Goal: Transaction & Acquisition: Purchase product/service

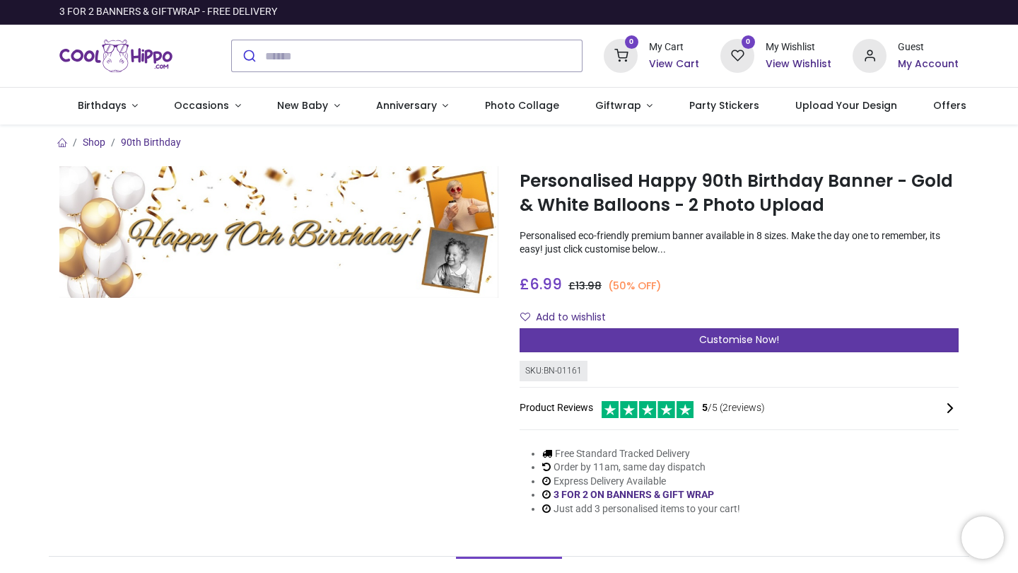
click at [638, 338] on div "Customise Now!" at bounding box center [739, 340] width 439 height 24
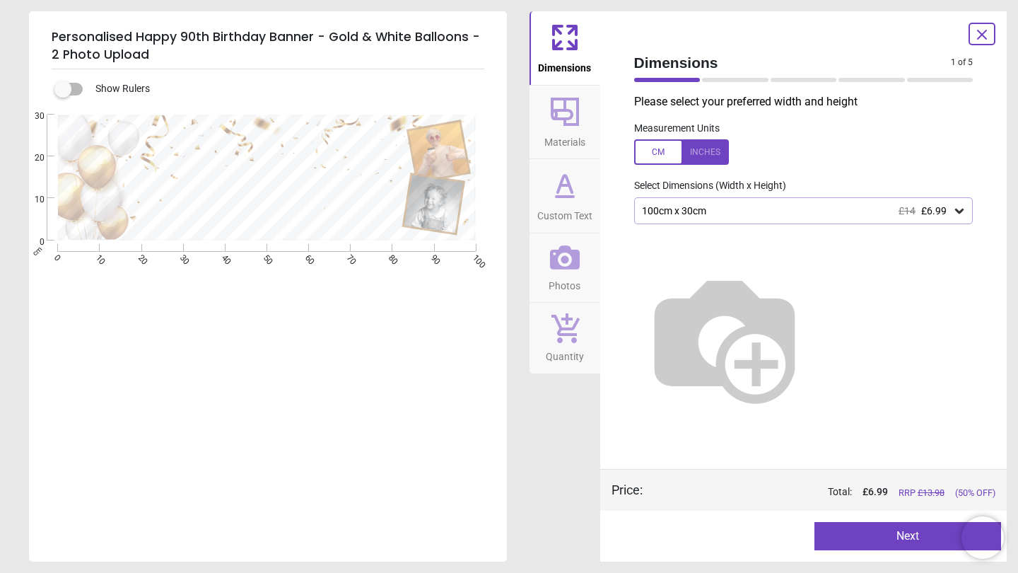
click at [784, 197] on div "100cm x 30cm £14 £6.99" at bounding box center [803, 210] width 339 height 27
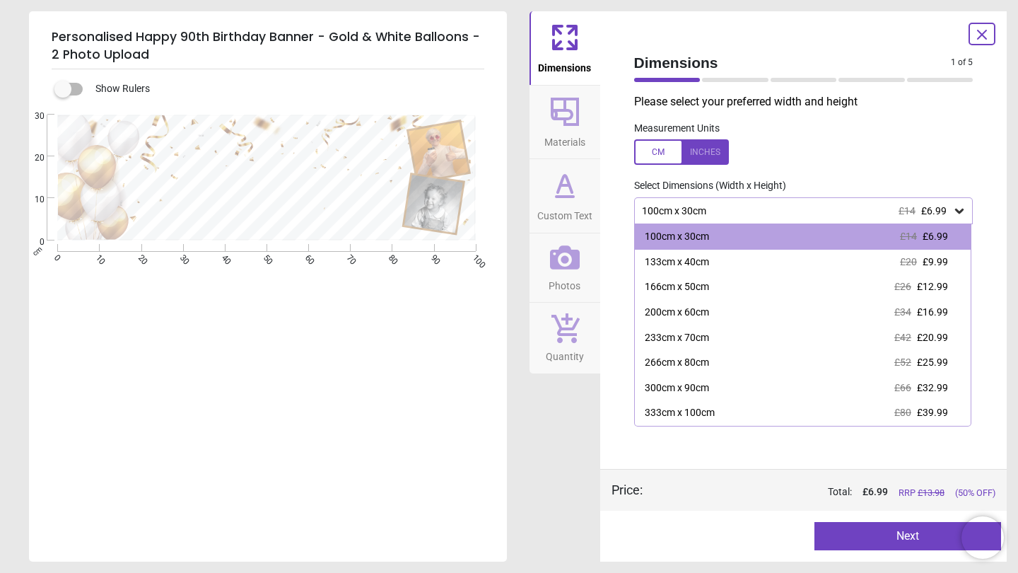
click at [784, 197] on div "100cm x 30cm £14 £6.99" at bounding box center [803, 210] width 339 height 27
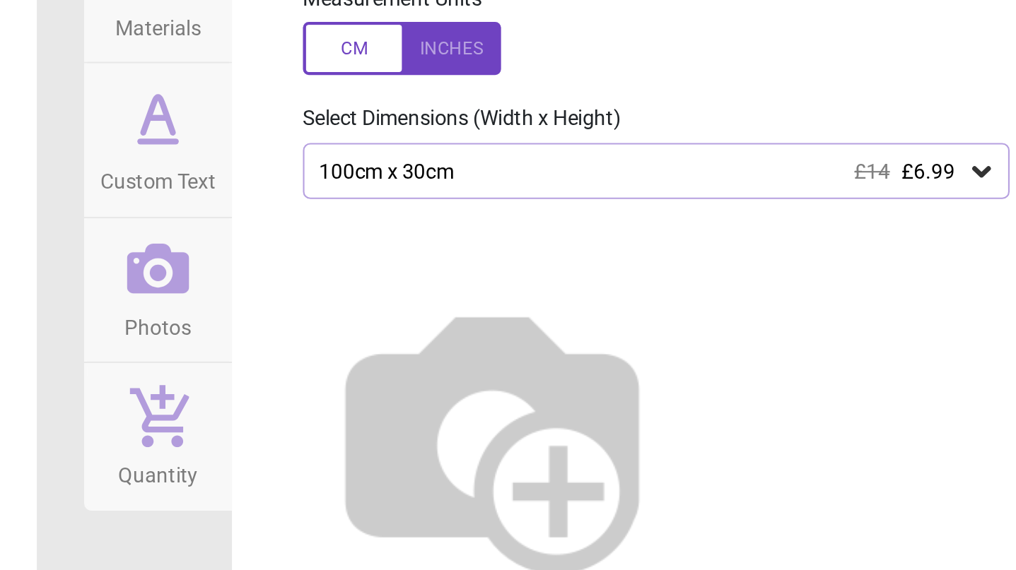
click at [639, 205] on div "100cm x 30cm £14 £6.99" at bounding box center [794, 211] width 311 height 12
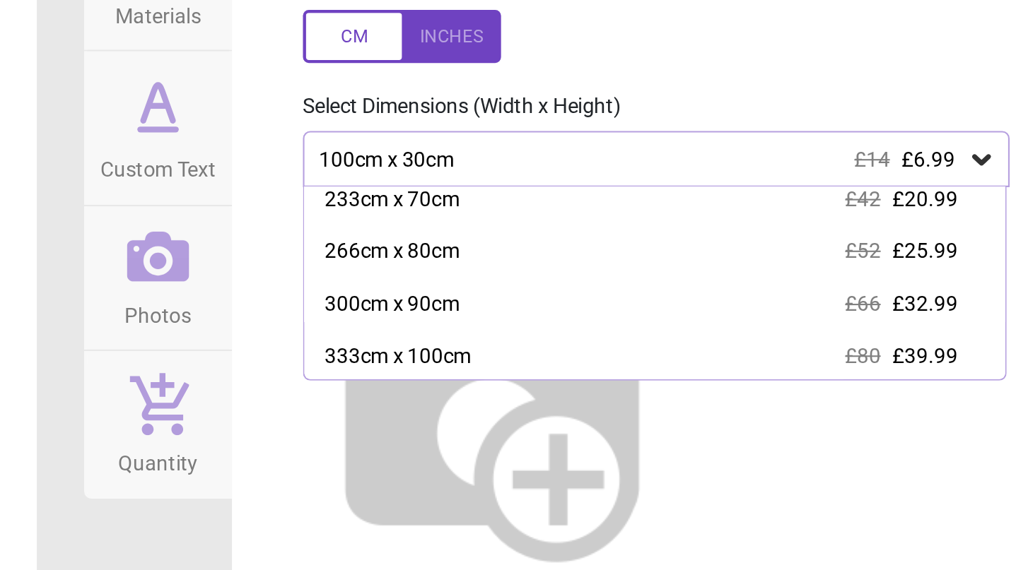
scroll to position [106, 0]
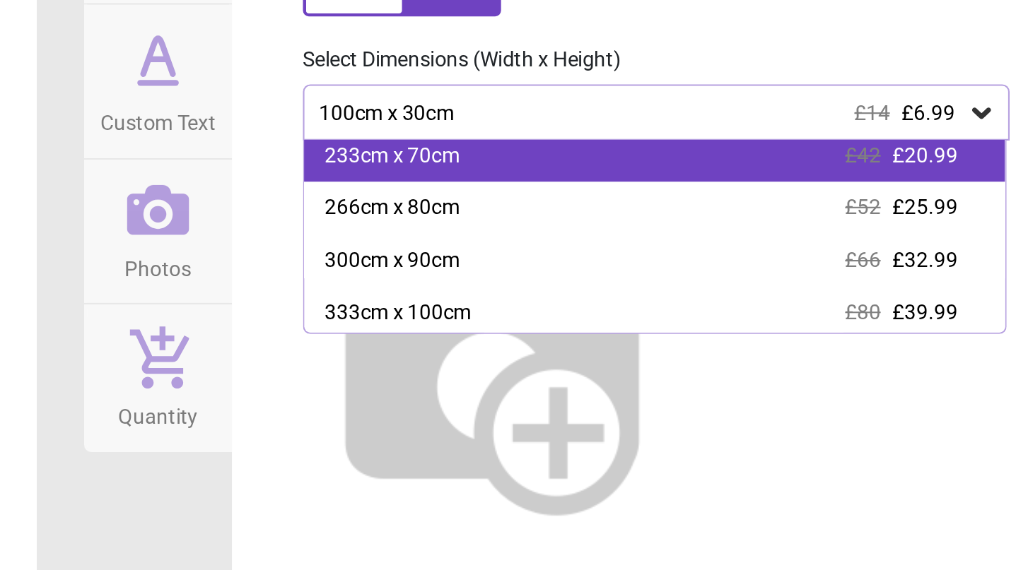
click at [633, 219] on div "233cm x 70cm £42 £20.99" at bounding box center [800, 231] width 335 height 25
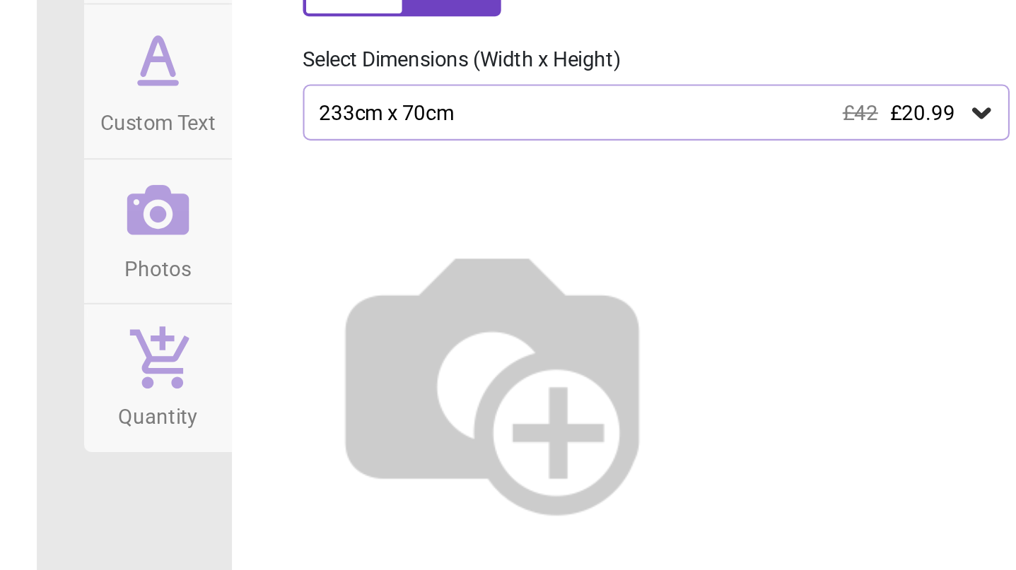
click at [639, 205] on div "233cm x 70cm £42 £20.99" at bounding box center [794, 211] width 311 height 12
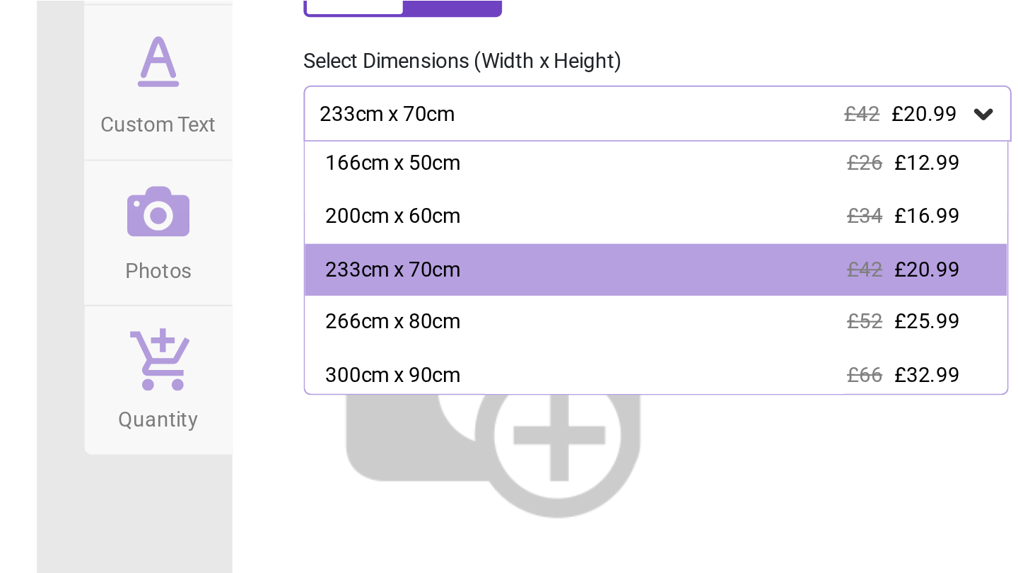
scroll to position [72, 0]
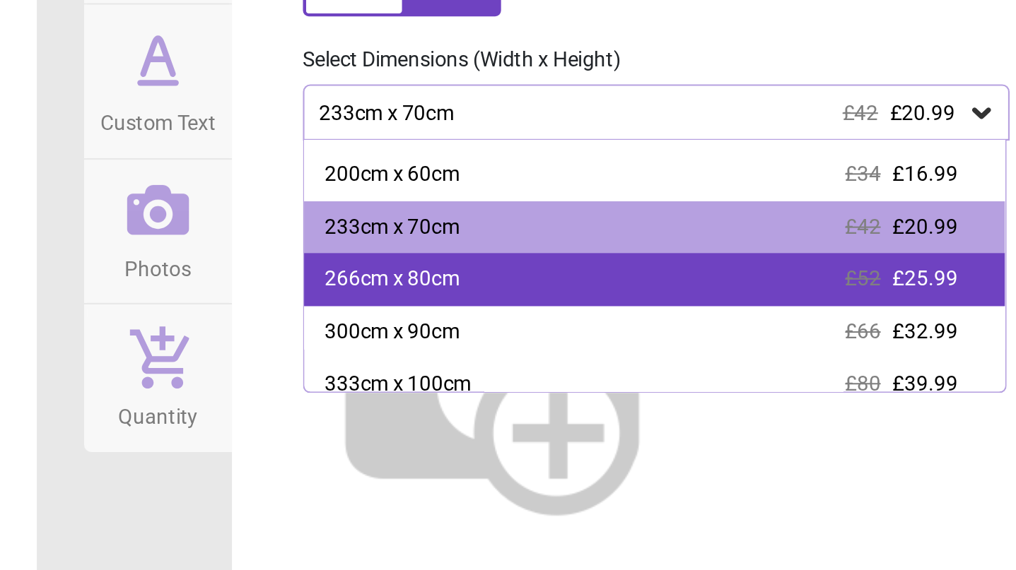
click at [633, 278] on div "266cm x 80cm £52 £25.99" at bounding box center [800, 290] width 335 height 25
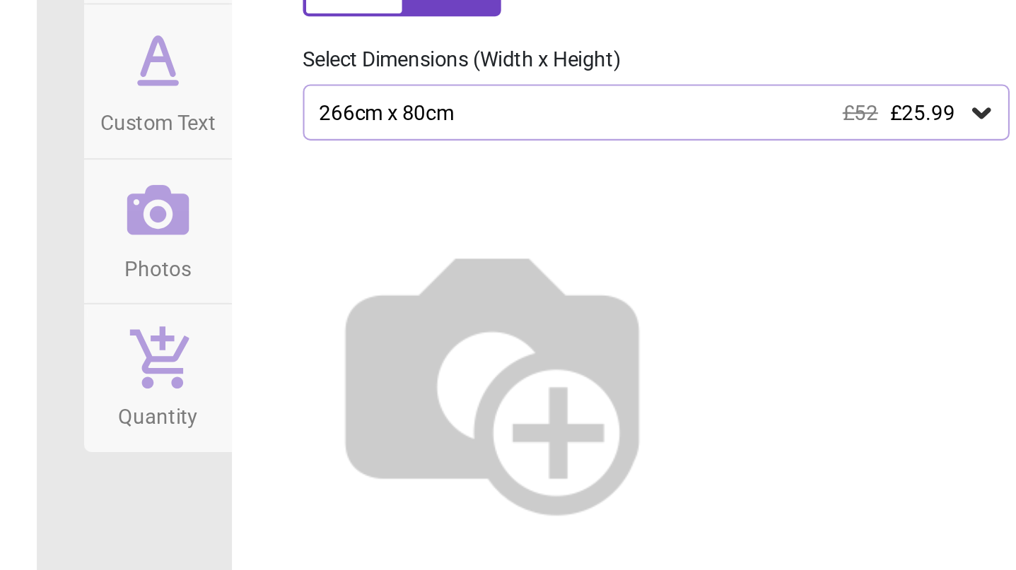
click at [633, 247] on img at bounding box center [723, 337] width 181 height 181
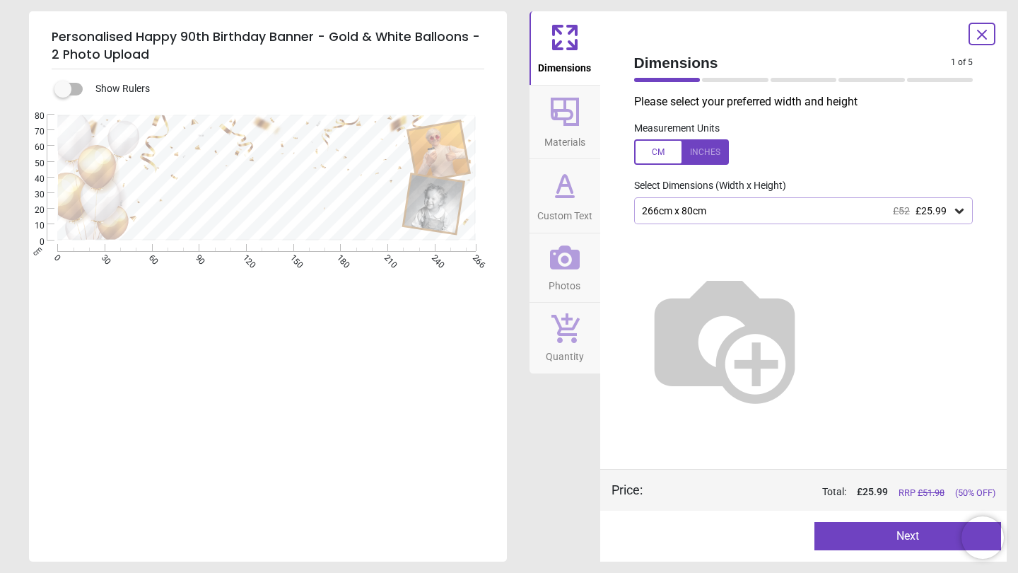
click at [564, 197] on icon at bounding box center [564, 197] width 17 height 0
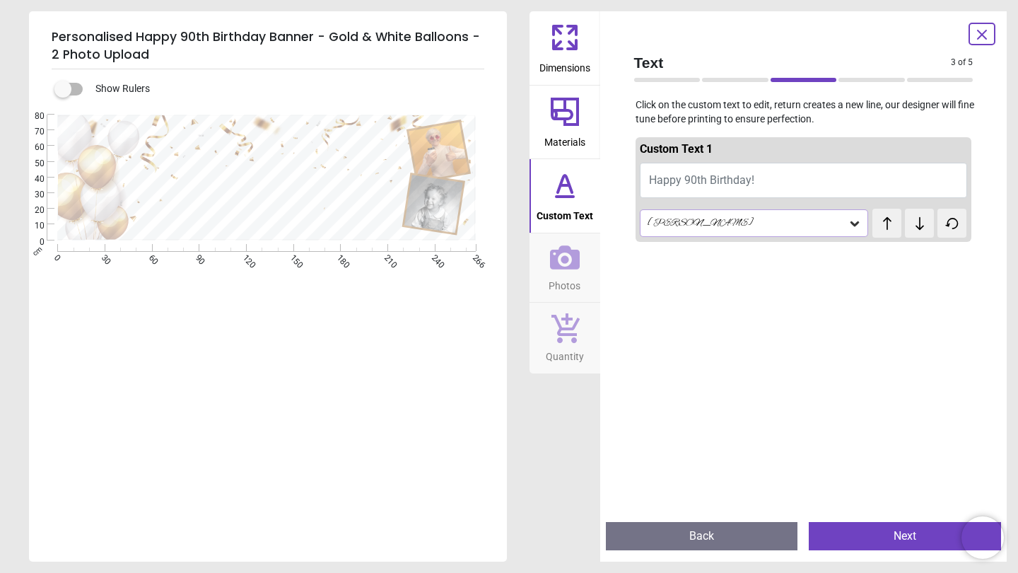
click at [784, 181] on button "Happy 90th Birthday!" at bounding box center [804, 180] width 328 height 35
click at [766, 181] on button "Happy 90th Birthday!" at bounding box center [804, 180] width 328 height 35
click at [556, 131] on span "Materials" at bounding box center [564, 139] width 41 height 21
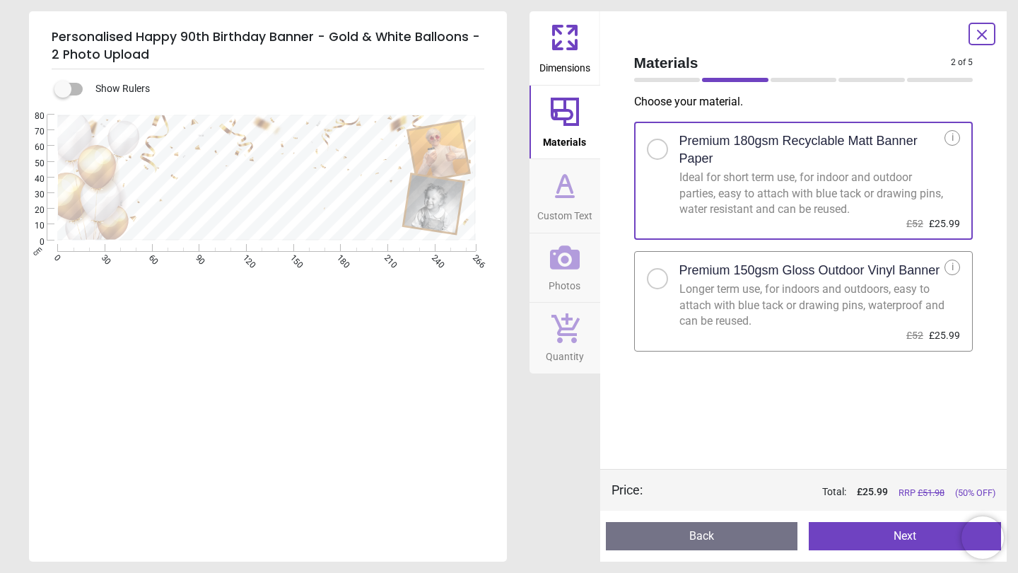
click at [573, 267] on icon at bounding box center [565, 257] width 30 height 24
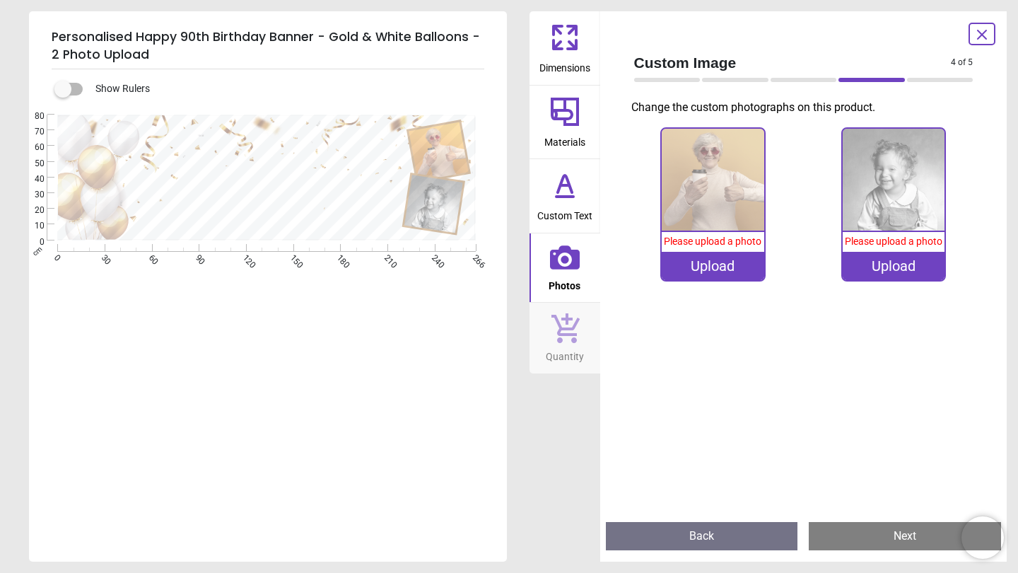
click at [690, 266] on div "Upload" at bounding box center [713, 266] width 102 height 28
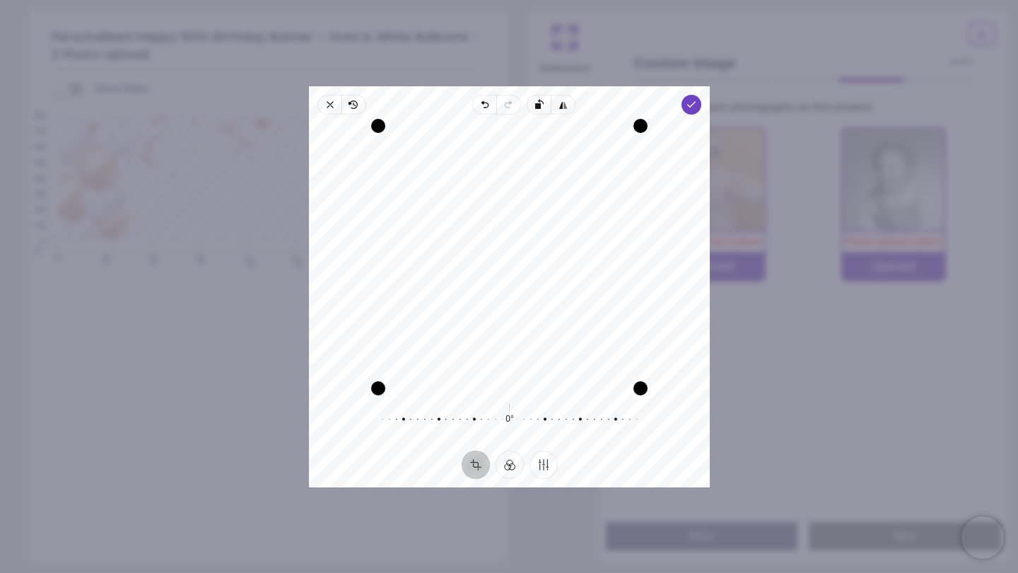
drag, startPoint x: 539, startPoint y: 230, endPoint x: 537, endPoint y: 276, distance: 46.0
click at [537, 276] on div "Recenter" at bounding box center [509, 257] width 378 height 262
click at [691, 104] on polyline "button" at bounding box center [691, 104] width 8 height 5
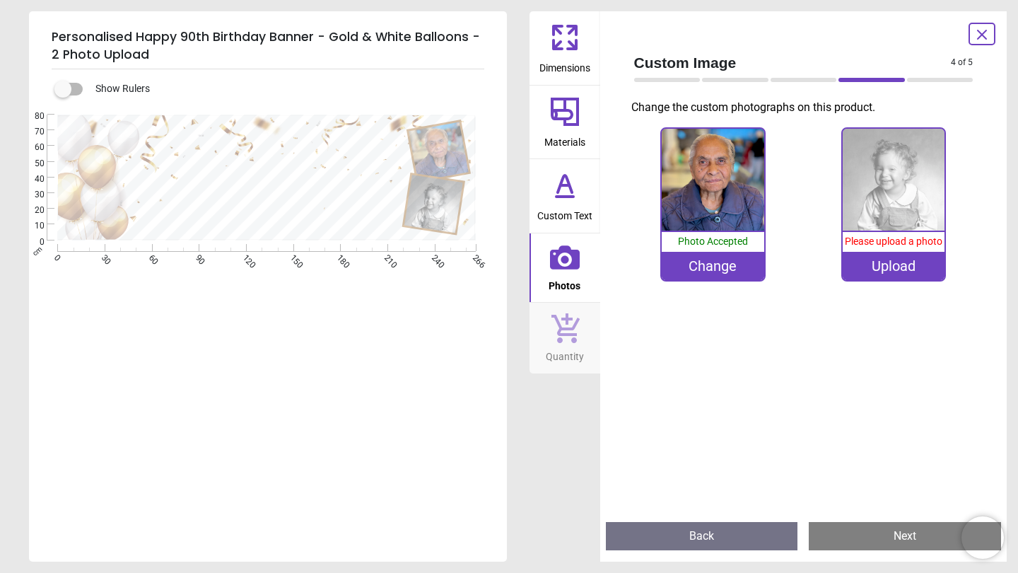
click at [560, 188] on icon at bounding box center [565, 183] width 14 height 17
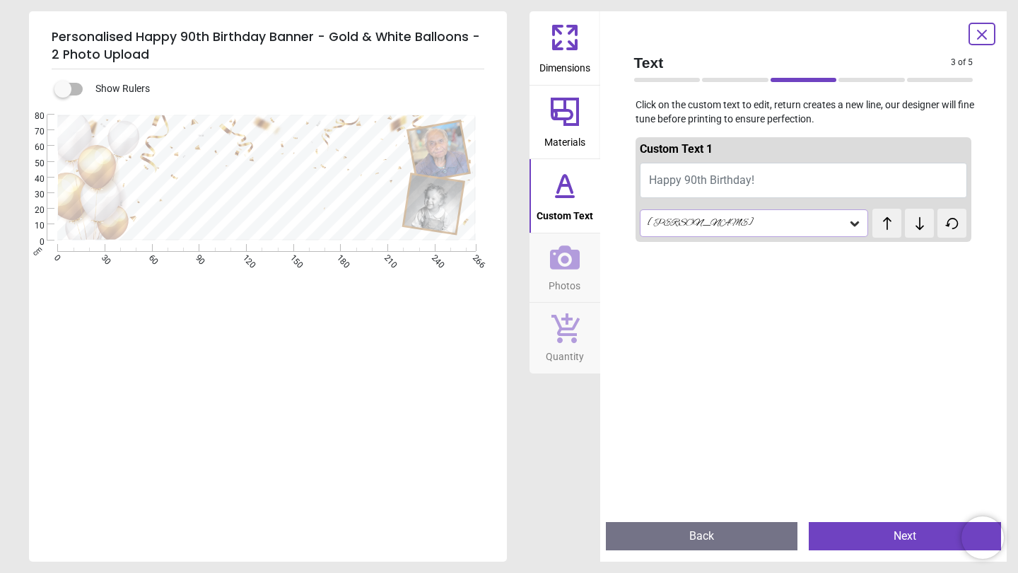
click at [777, 175] on button "Happy 90th Birthday!" at bounding box center [804, 180] width 328 height 35
drag, startPoint x: 777, startPoint y: 175, endPoint x: 652, endPoint y: 166, distance: 125.4
click at [652, 166] on button "Happy 90th Birthday!" at bounding box center [804, 180] width 328 height 35
click at [663, 178] on span "Happy 90th Birthday!" at bounding box center [701, 179] width 105 height 13
click at [749, 178] on span "Happy 90th Birthday!" at bounding box center [701, 179] width 105 height 13
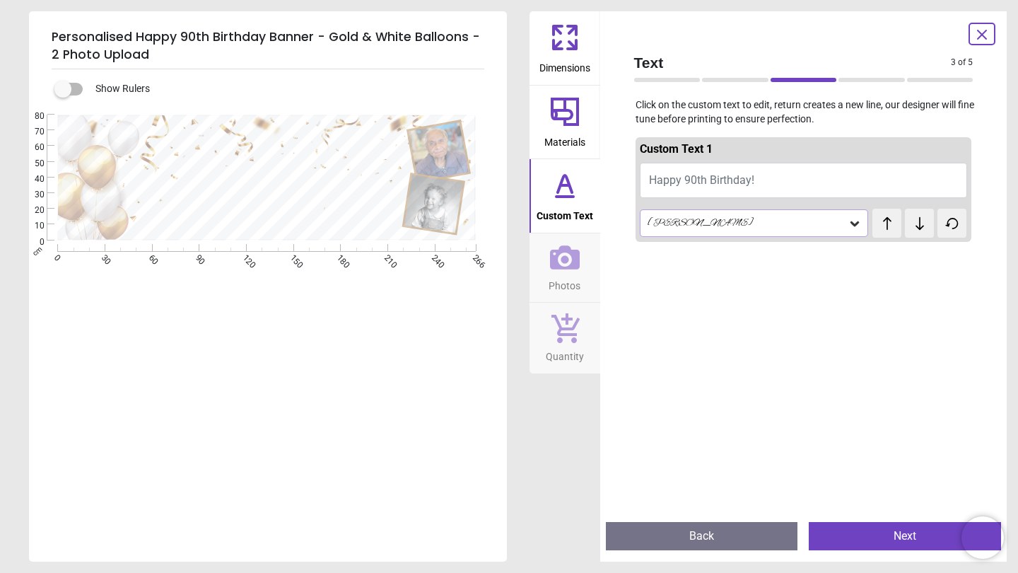
click at [726, 213] on div "Alex Brush" at bounding box center [754, 222] width 229 height 27
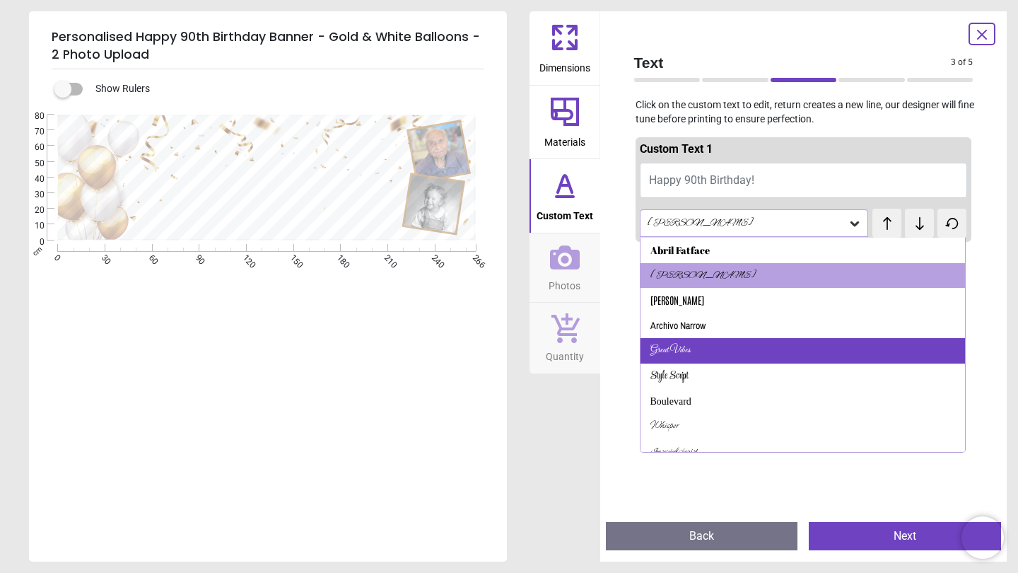
click at [684, 351] on div "Great Vibes" at bounding box center [670, 351] width 40 height 14
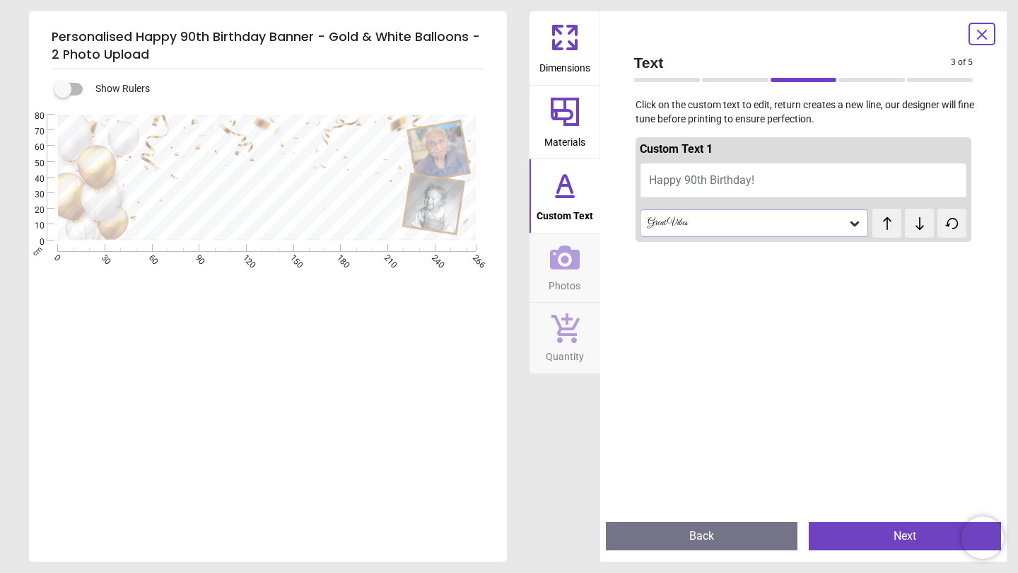
drag, startPoint x: 740, startPoint y: 134, endPoint x: 739, endPoint y: 146, distance: 12.1
click at [739, 139] on div "Custom Text 1 Happy 90th Birthday! Great Vibes test test" at bounding box center [804, 189] width 336 height 110
click at [768, 173] on button "Happy 90th Birthday!" at bounding box center [804, 180] width 328 height 35
click at [718, 183] on span "Happy 90th Birthday!" at bounding box center [701, 179] width 105 height 13
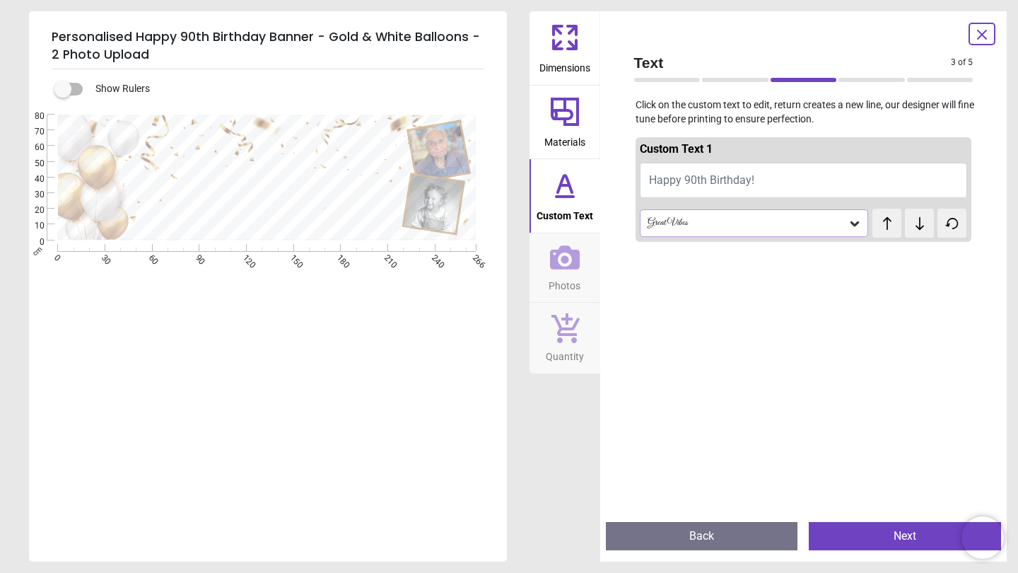
click at [718, 183] on span "Happy 90th Birthday!" at bounding box center [701, 179] width 105 height 13
type textarea "*"
type textarea "**********"
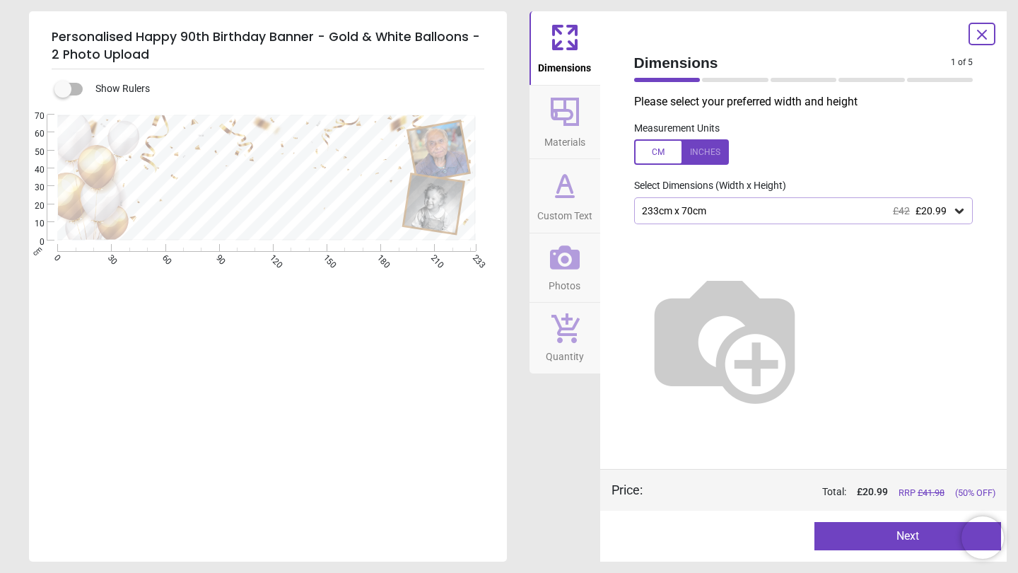
click at [739, 206] on div "233cm x 70cm £42 £20.99" at bounding box center [796, 211] width 312 height 12
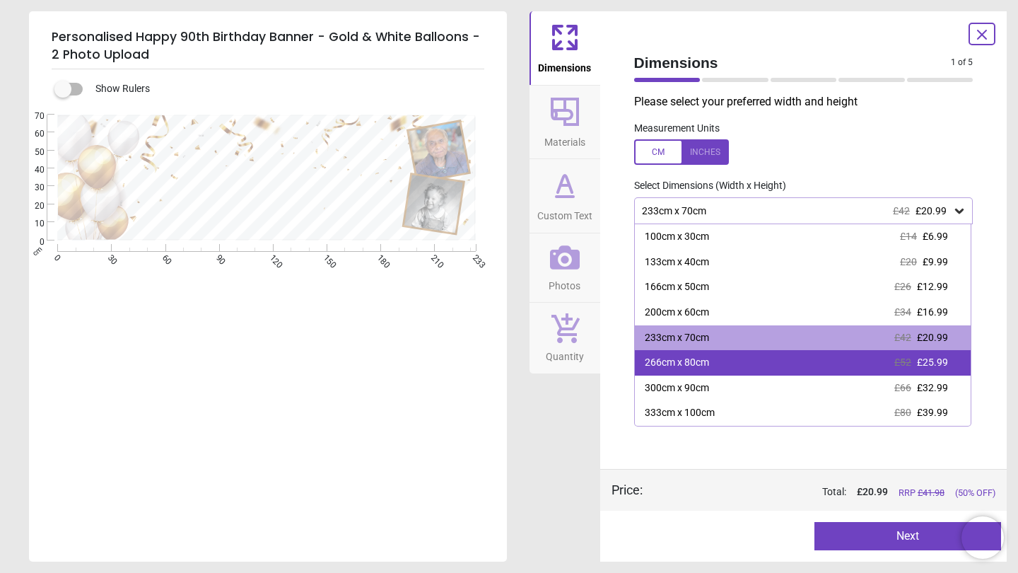
click at [718, 362] on div "266cm x 80cm £52 £25.99" at bounding box center [803, 362] width 336 height 25
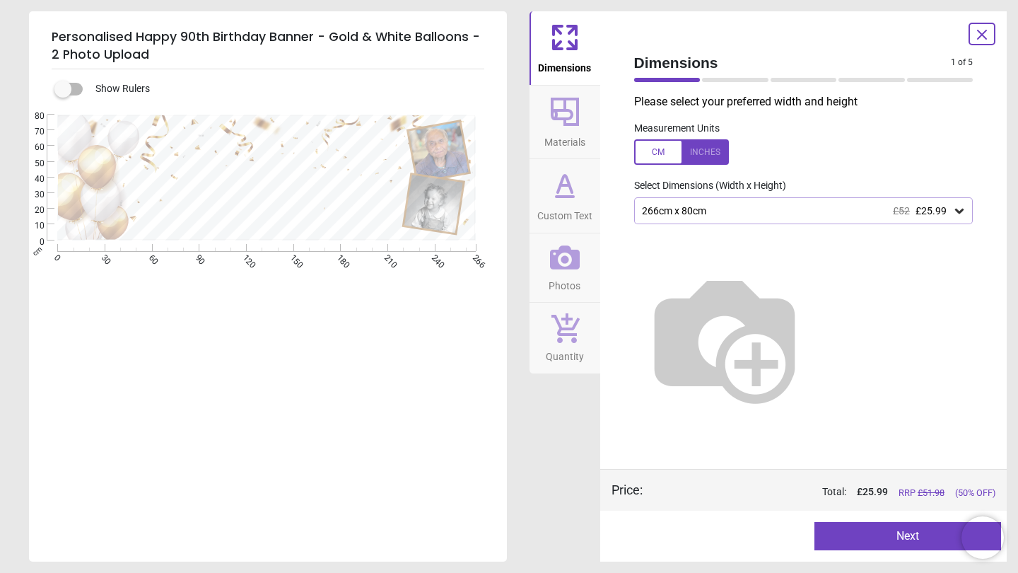
click at [573, 172] on icon at bounding box center [565, 185] width 34 height 34
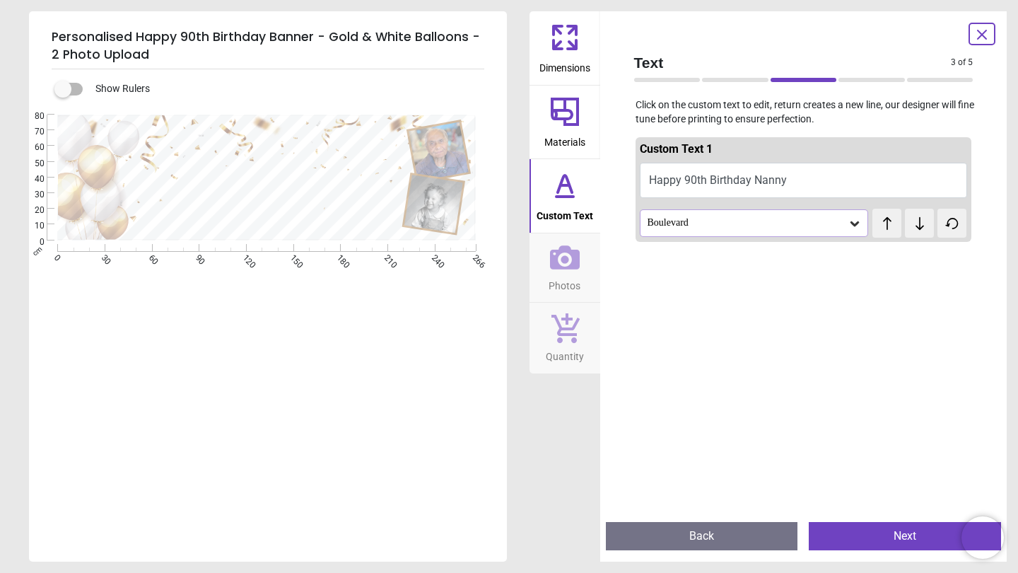
click at [561, 276] on span "Photos" at bounding box center [565, 282] width 32 height 21
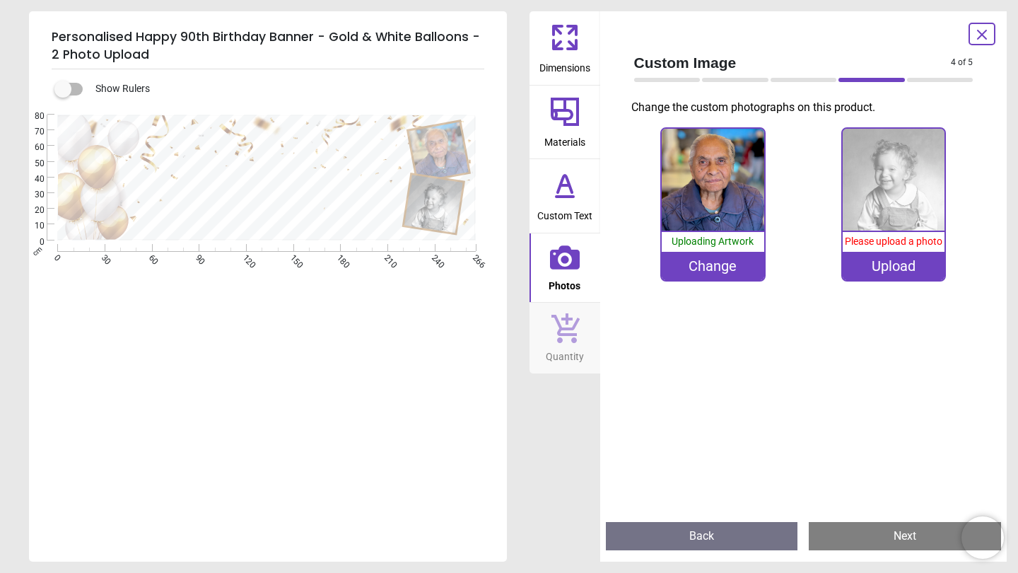
click at [552, 346] on span "Quantity" at bounding box center [565, 353] width 38 height 21
click at [561, 329] on icon at bounding box center [565, 328] width 28 height 30
click at [373, 343] on div "**********" at bounding box center [266, 287] width 475 height 344
click at [977, 36] on icon at bounding box center [981, 34] width 17 height 17
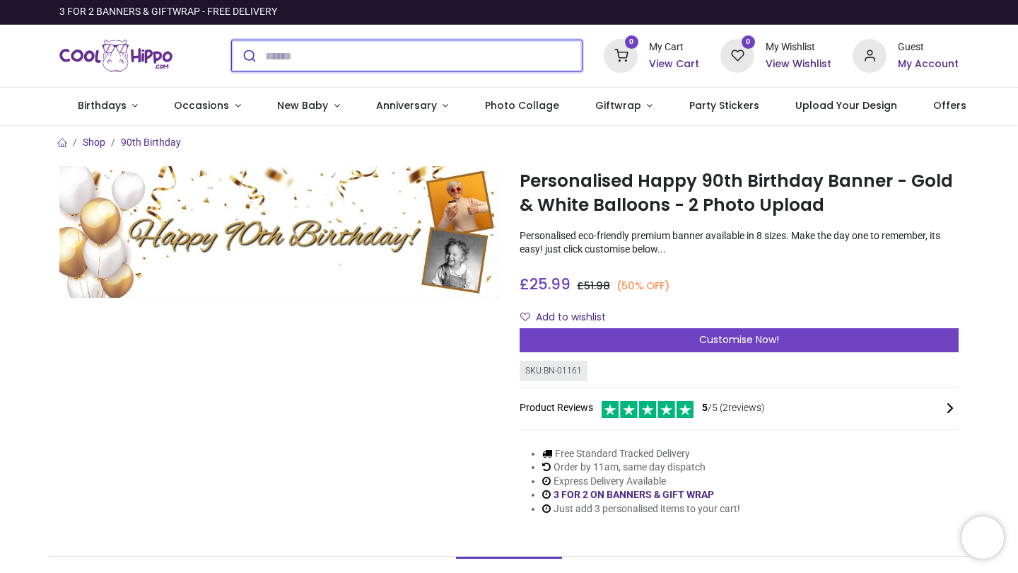
click at [497, 54] on input "search" at bounding box center [423, 55] width 317 height 31
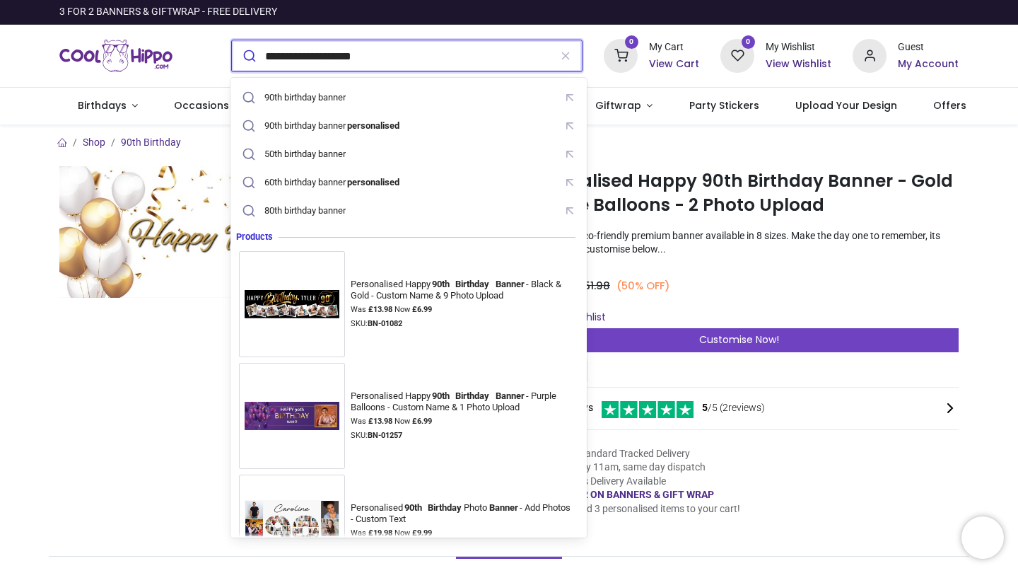
type input "**********"
click at [247, 56] on button "submit" at bounding box center [248, 55] width 33 height 31
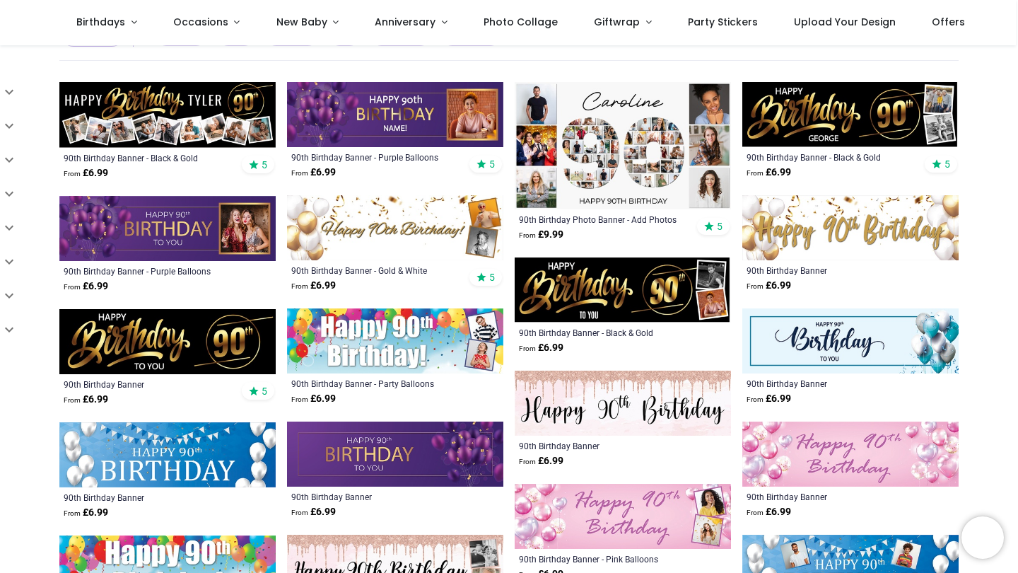
scroll to position [132, 0]
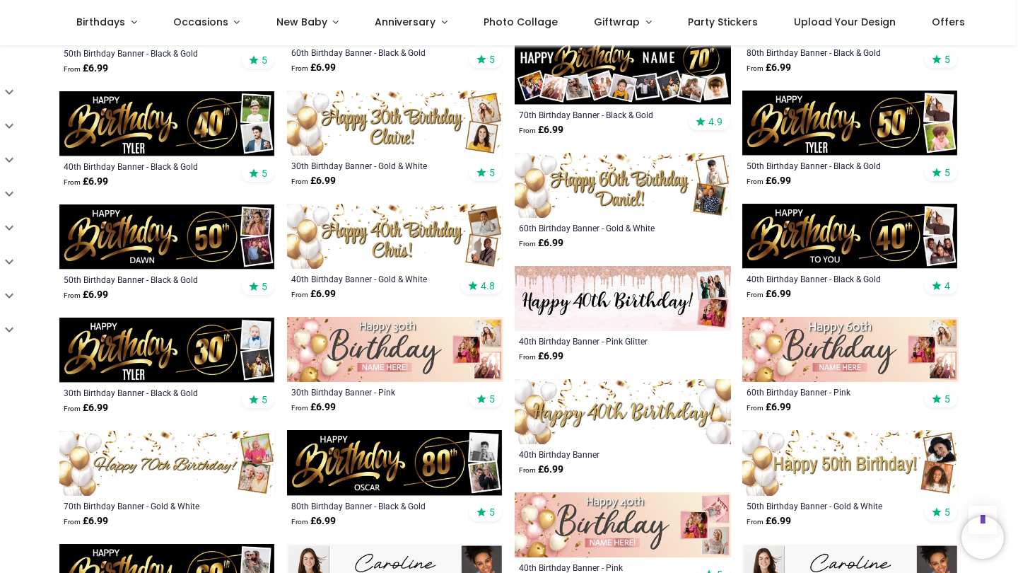
scroll to position [919, 0]
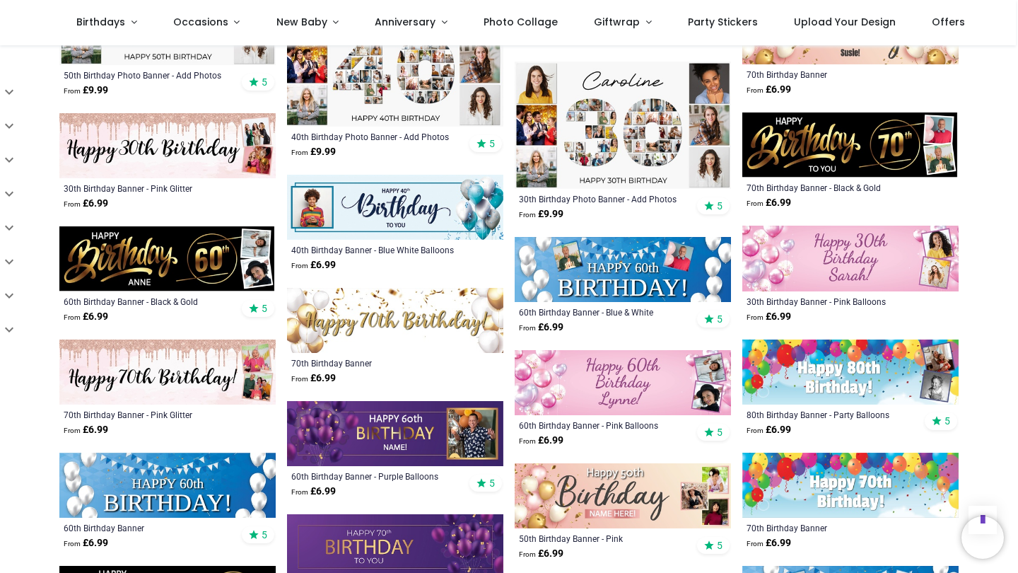
scroll to position [1636, 0]
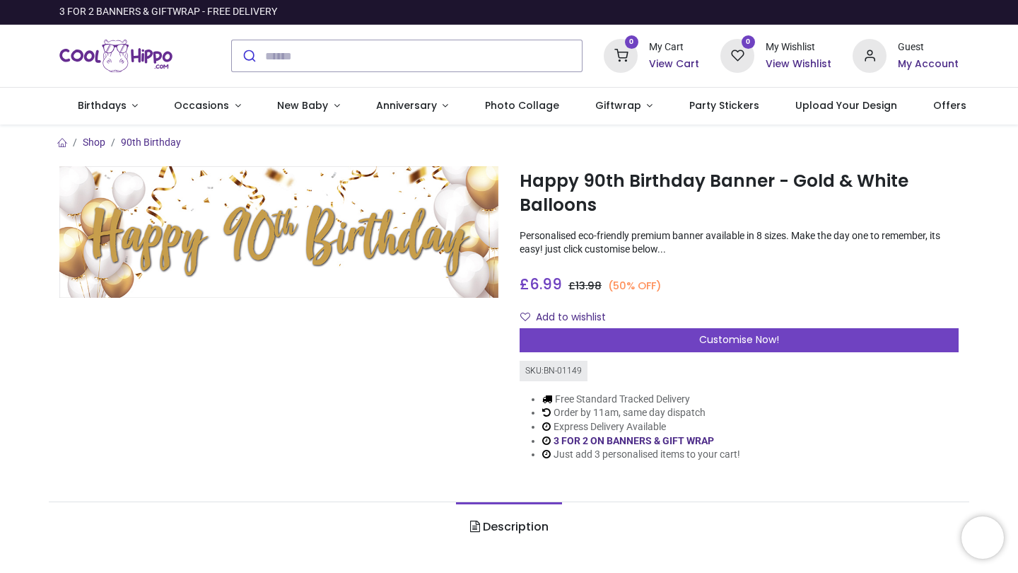
click at [737, 324] on div "Add to wishlist" at bounding box center [739, 317] width 439 height 24
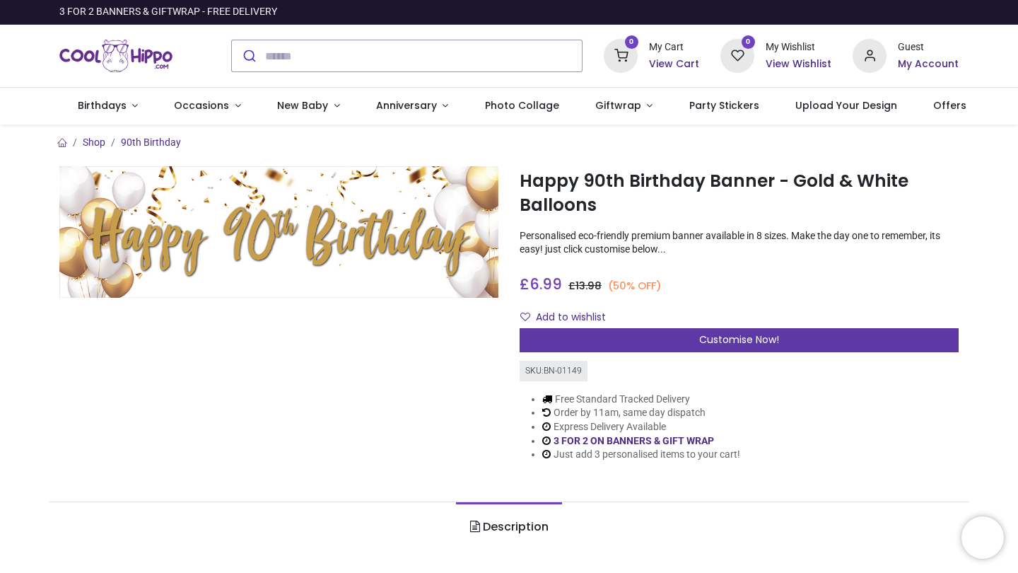
click at [727, 332] on span "Customise Now!" at bounding box center [739, 339] width 80 height 14
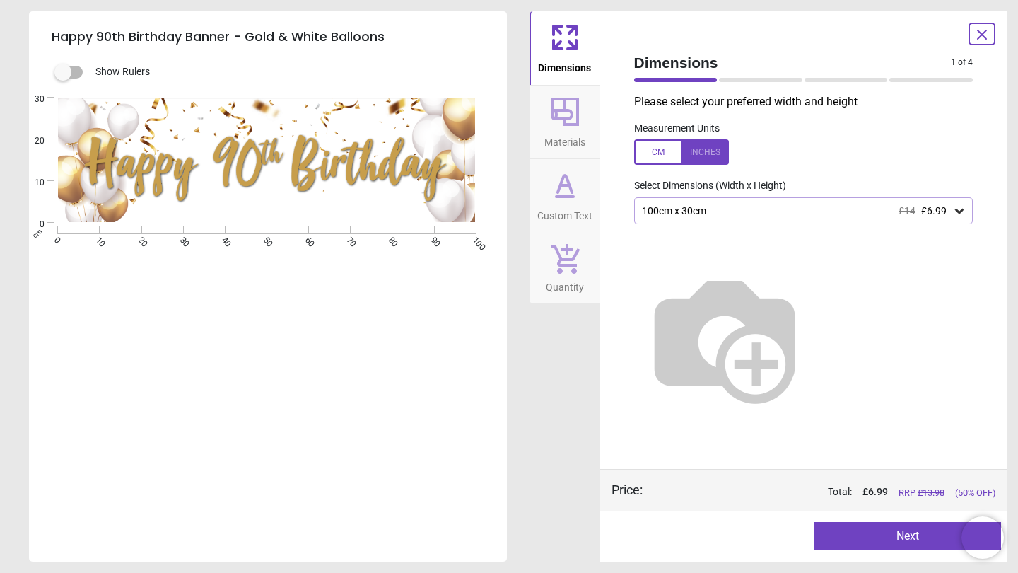
click at [758, 213] on div "100cm x 30cm £14 £6.99" at bounding box center [796, 211] width 312 height 12
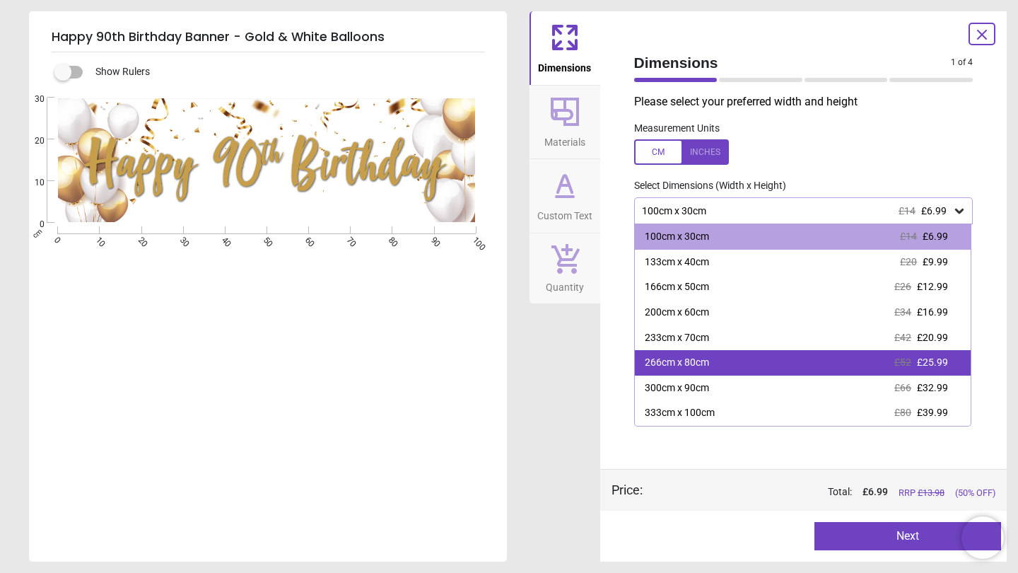
click at [696, 362] on div "266cm x 80cm" at bounding box center [677, 363] width 64 height 14
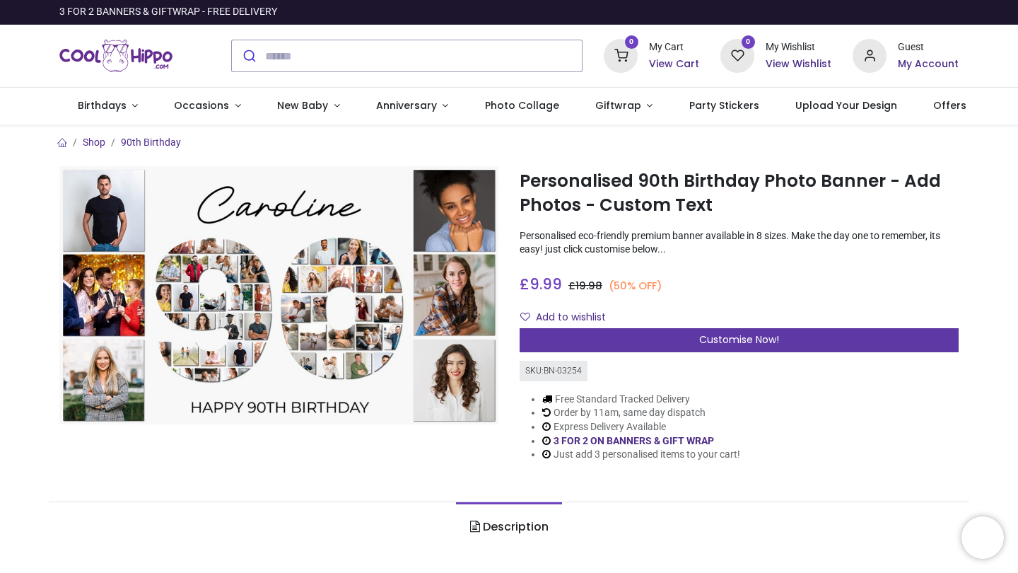
click at [581, 341] on div "Customise Now!" at bounding box center [739, 340] width 439 height 24
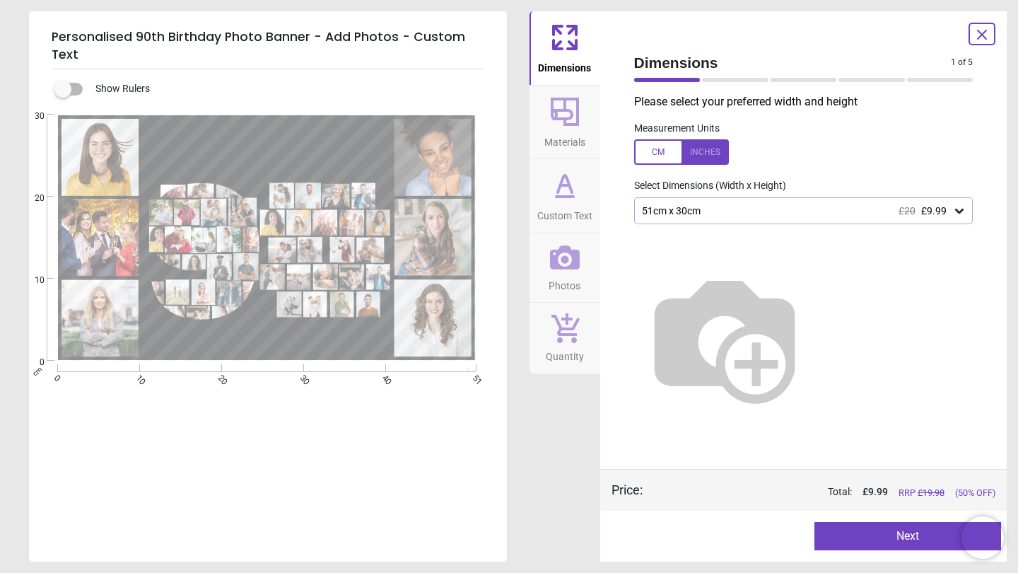
click at [720, 206] on div "51cm x 30cm £20 £9.99" at bounding box center [796, 211] width 312 height 12
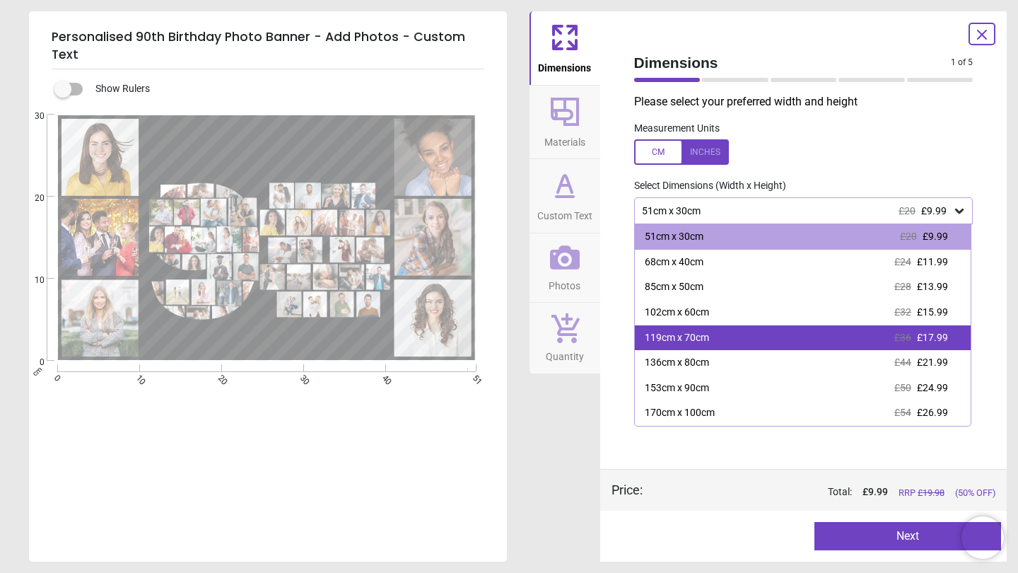
click at [693, 340] on div "119cm x 70cm" at bounding box center [677, 338] width 64 height 14
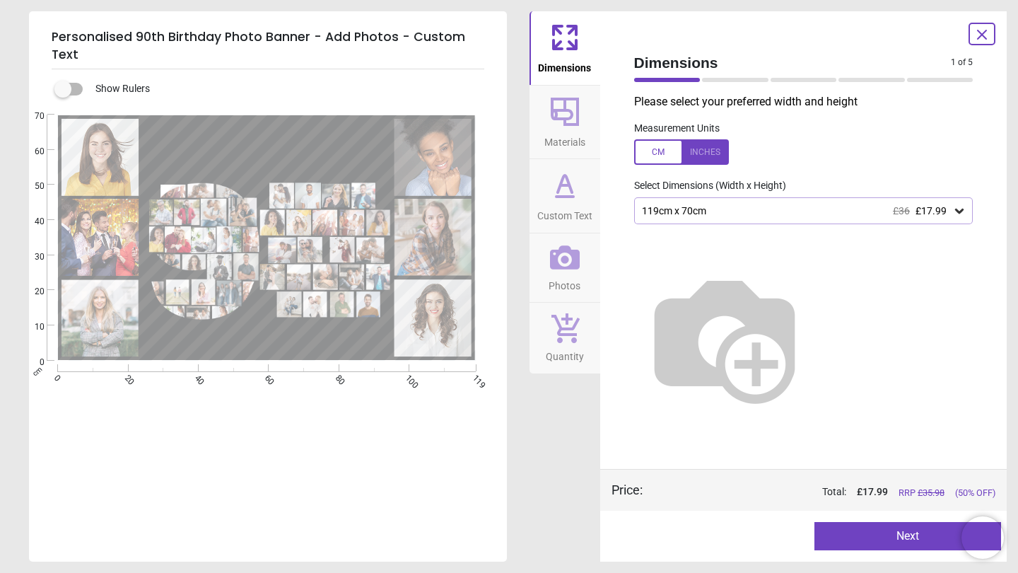
click at [569, 143] on span "Materials" at bounding box center [564, 139] width 41 height 21
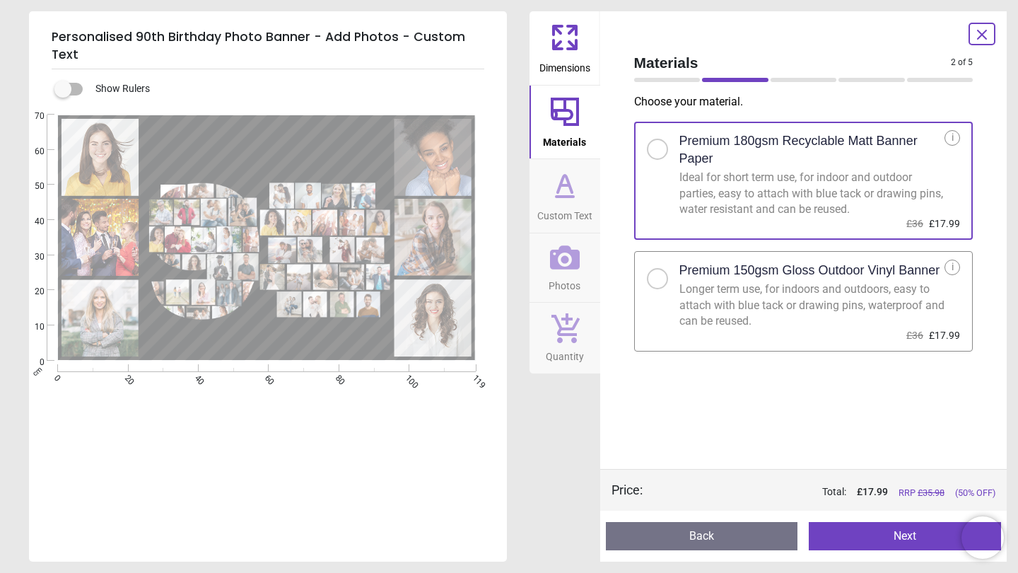
click at [571, 197] on icon at bounding box center [564, 197] width 17 height 0
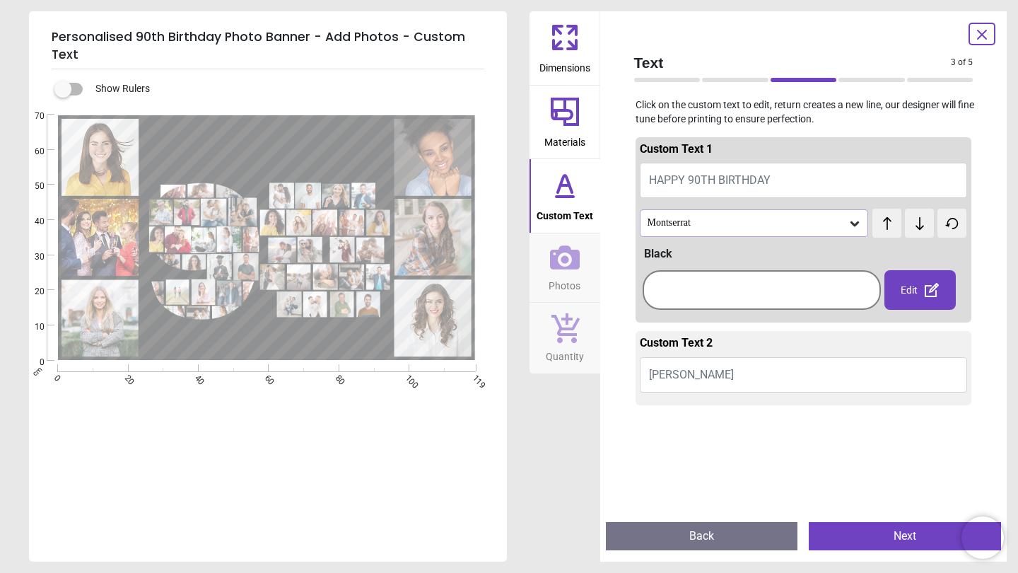
click at [571, 249] on icon at bounding box center [565, 257] width 30 height 24
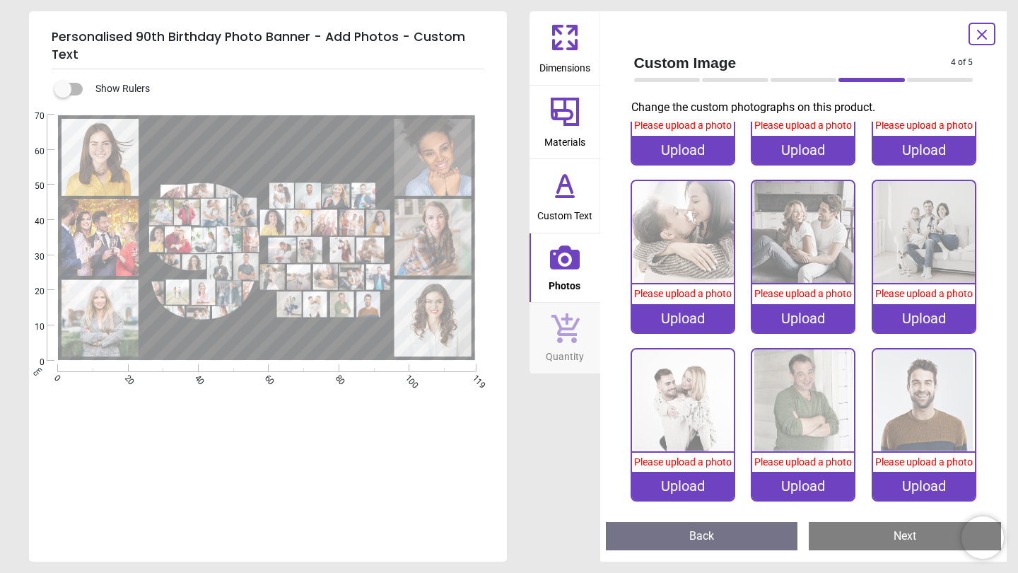
scroll to position [2469, 0]
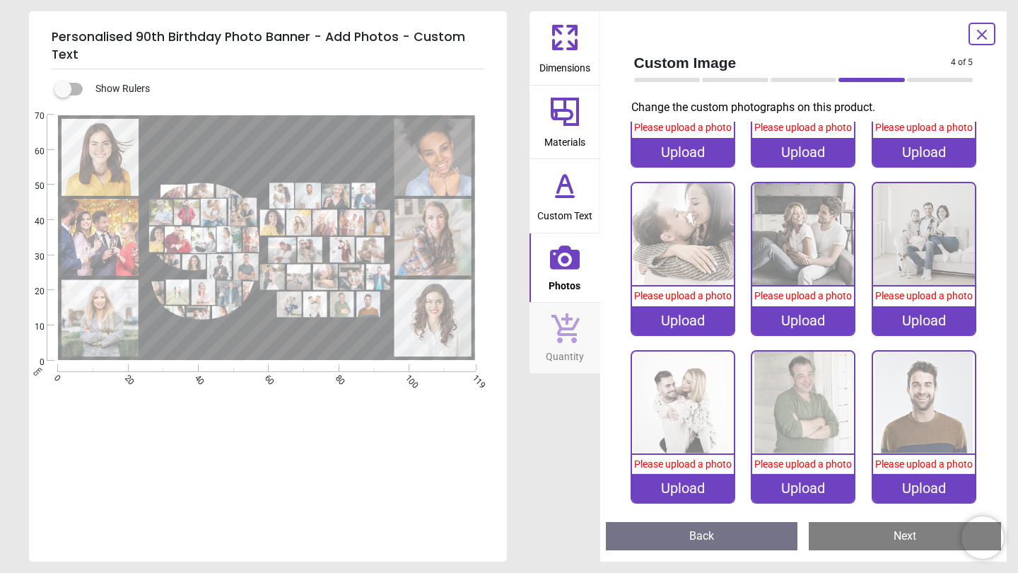
click at [259, 478] on div "Show Rulers" at bounding box center [268, 315] width 478 height 492
